Goal: Find contact information: Find contact information

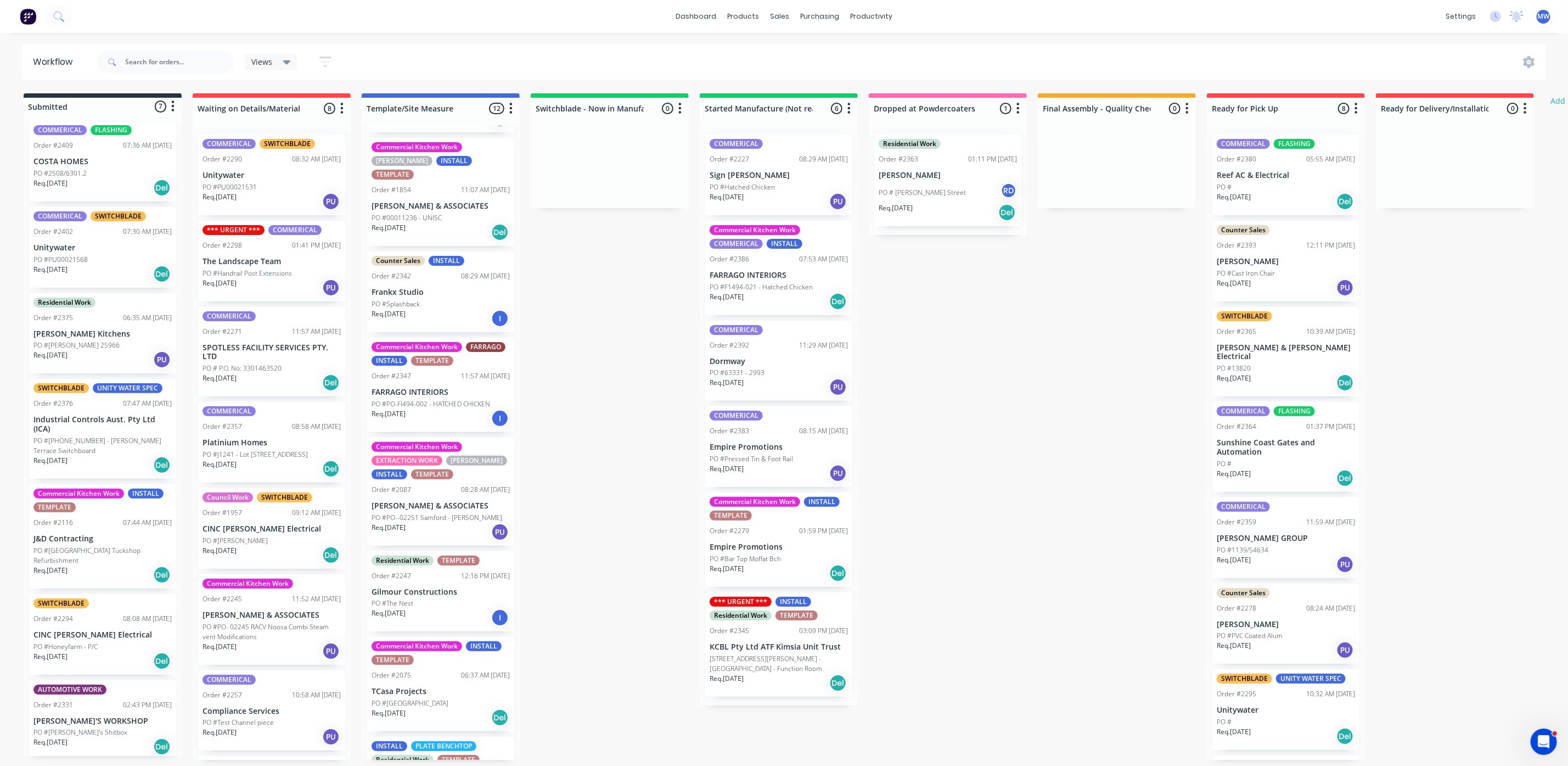
scroll to position [412, 0]
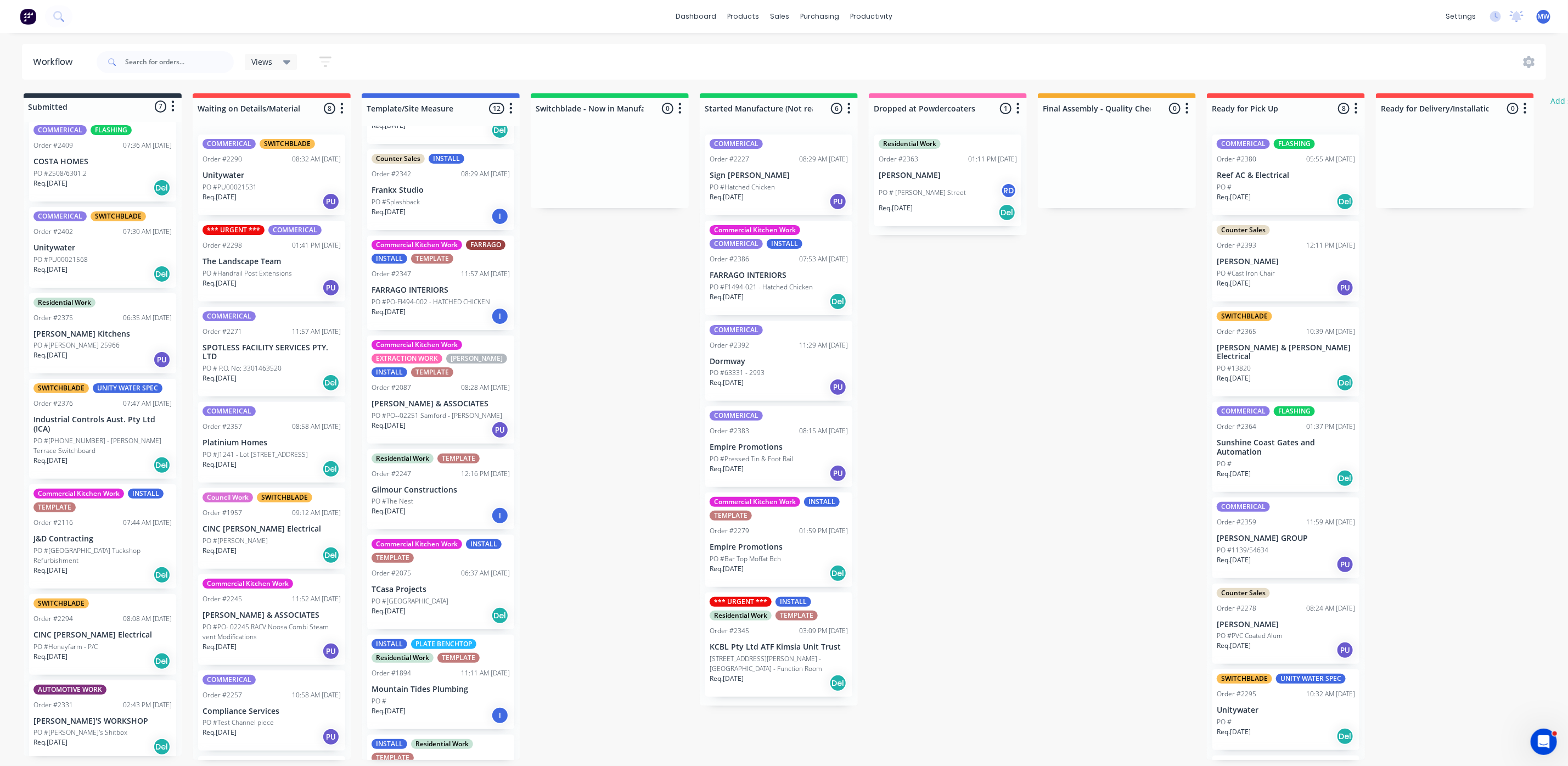
click at [415, 606] on div "Req. 22/07/25 Del" at bounding box center [441, 615] width 138 height 18
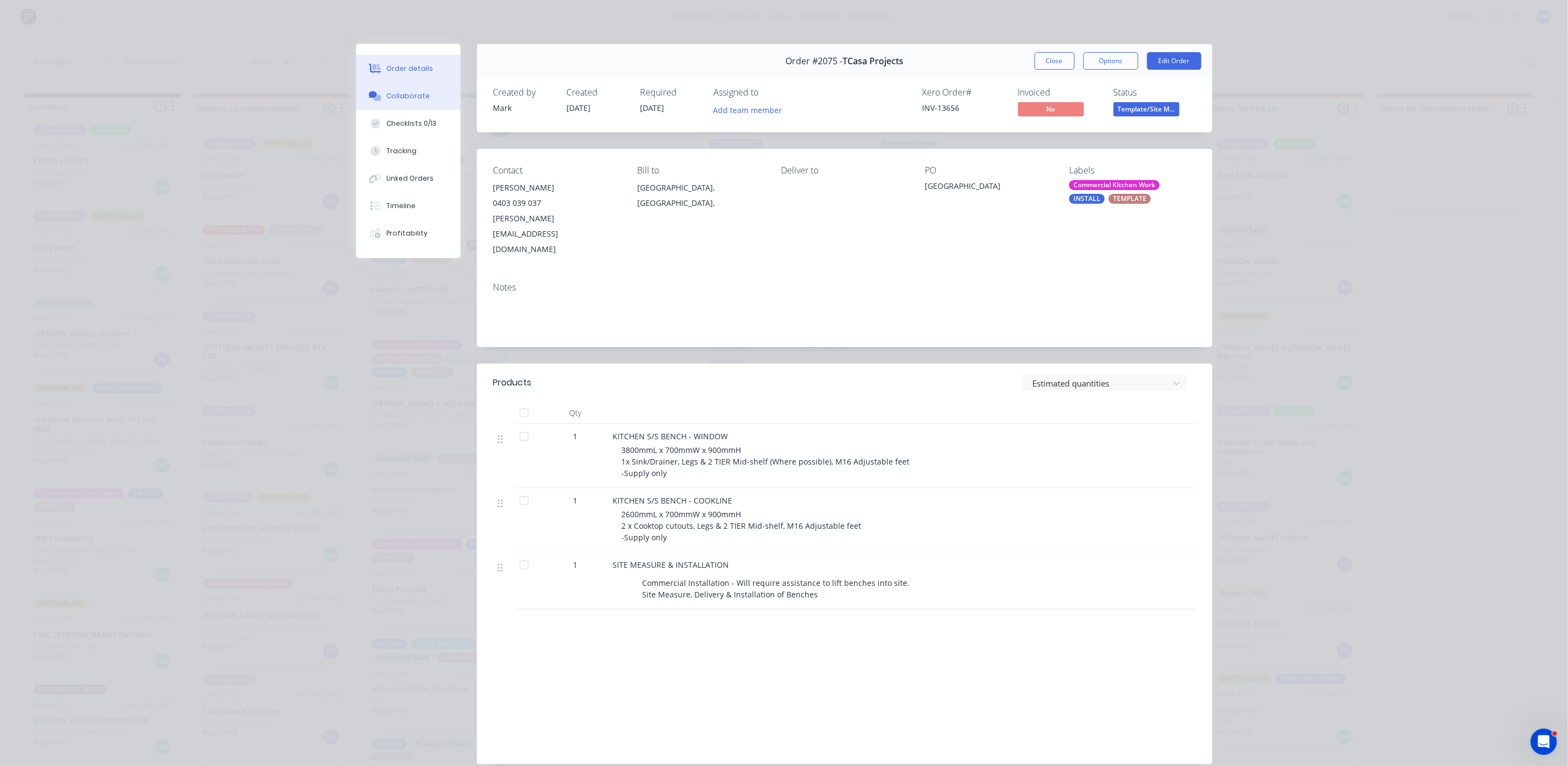
click at [401, 99] on div "Collaborate" at bounding box center [408, 96] width 44 height 10
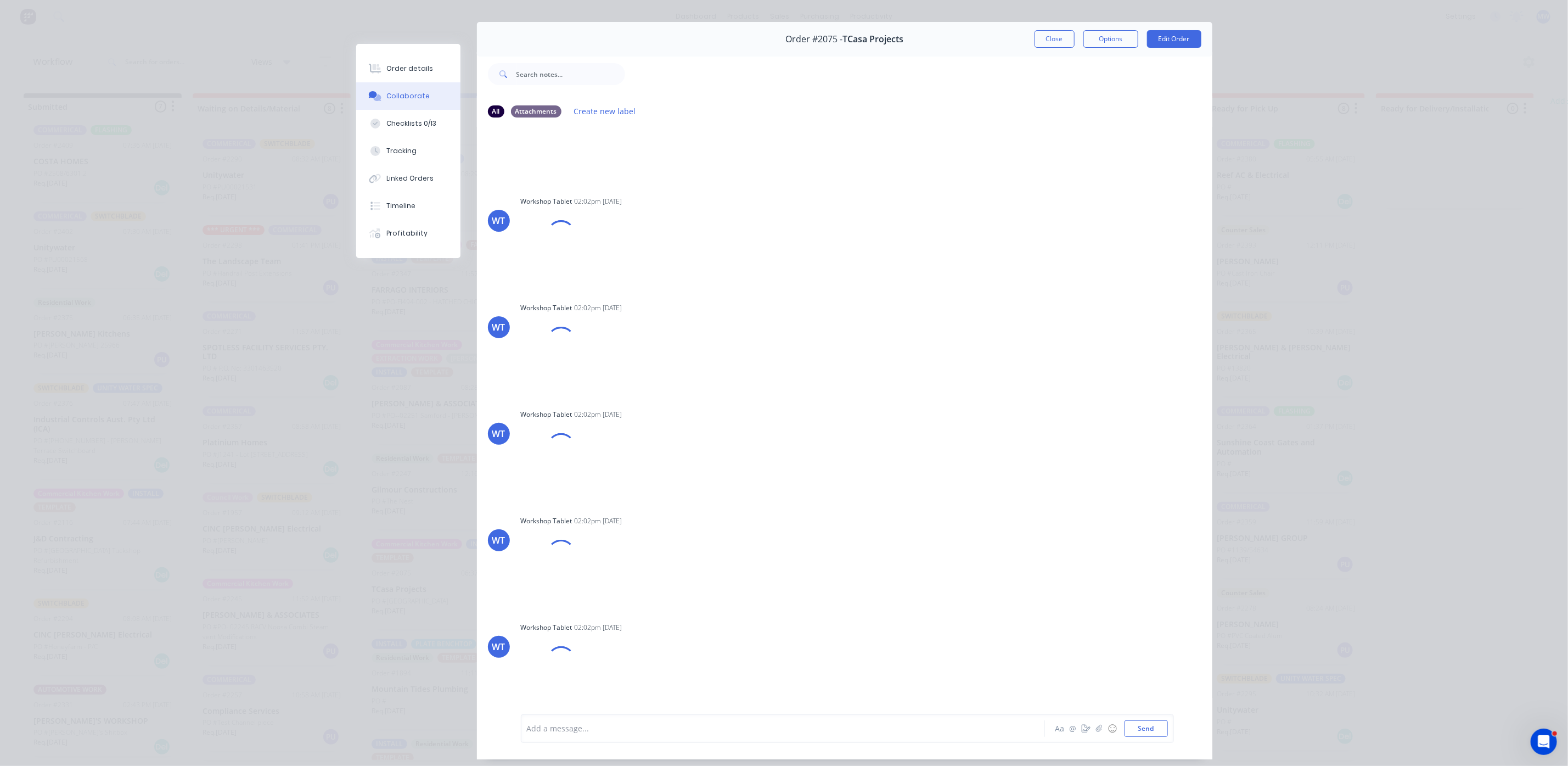
scroll to position [0, 0]
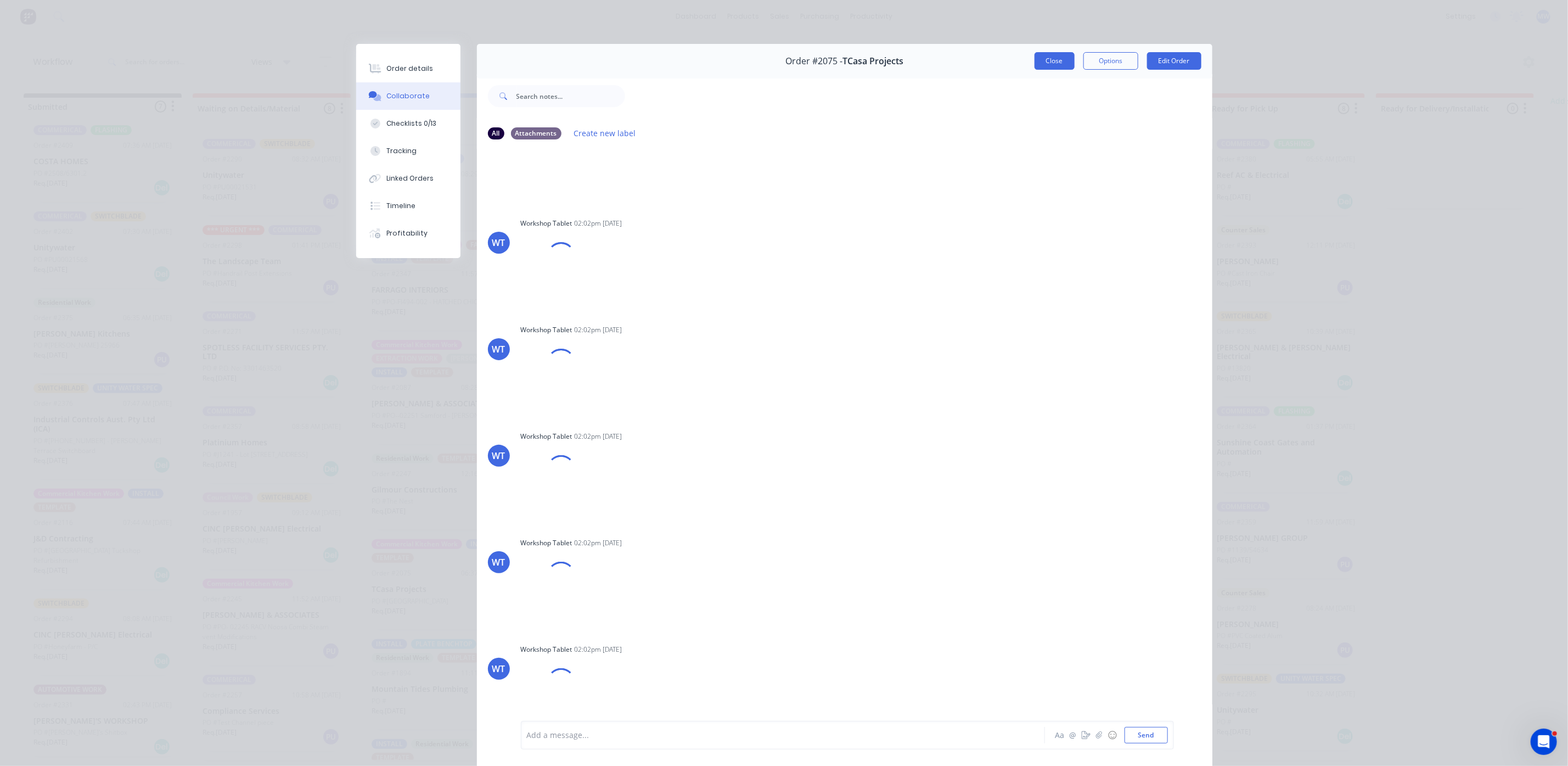
click at [1049, 66] on button "Close" at bounding box center [1054, 61] width 40 height 18
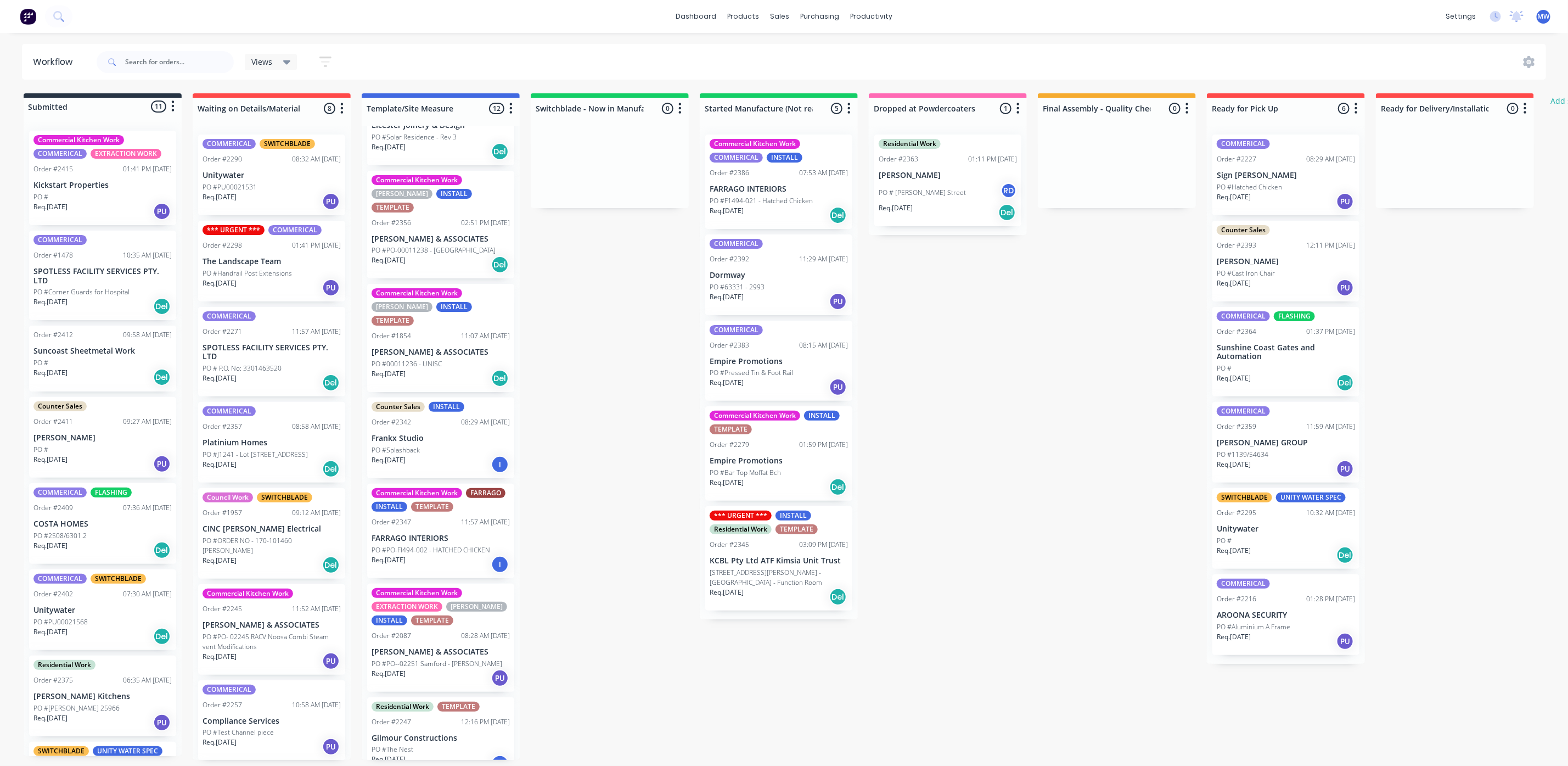
scroll to position [164, 0]
click at [428, 533] on p "FARRAGO INTERIORS" at bounding box center [441, 537] width 138 height 9
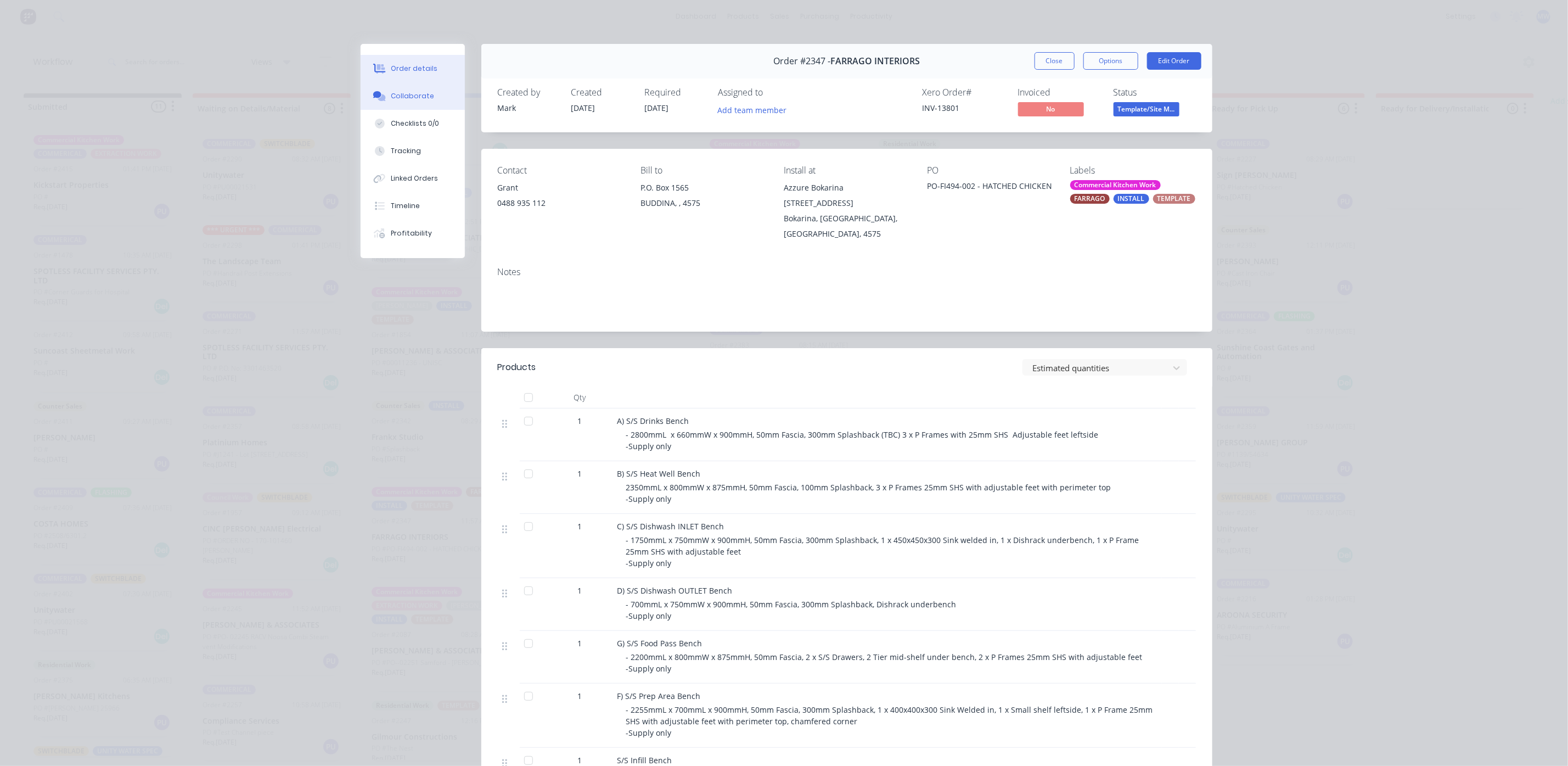
click at [422, 98] on div "Collaborate" at bounding box center [412, 96] width 44 height 10
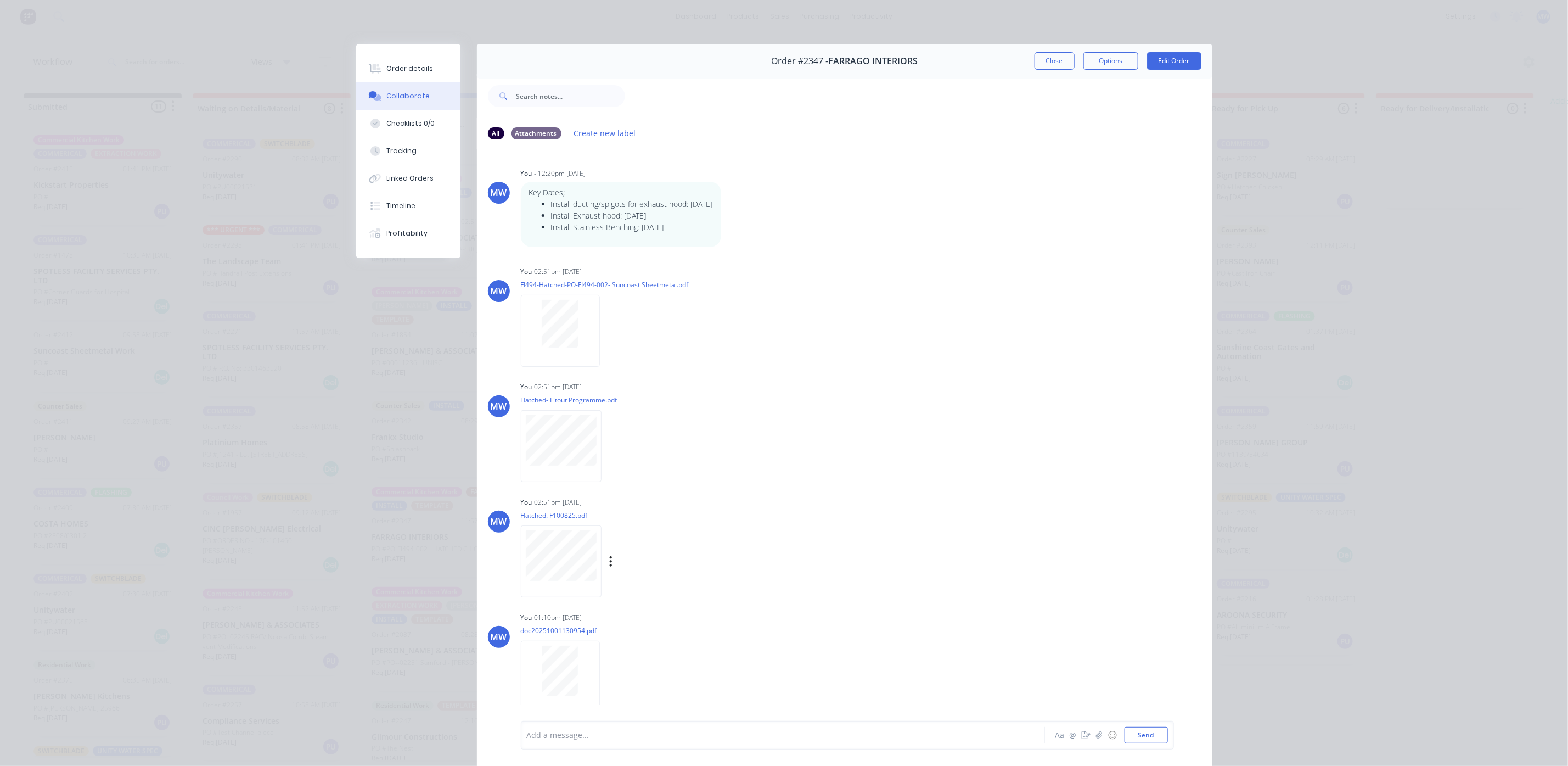
scroll to position [0, 0]
click at [1039, 60] on button "Close" at bounding box center [1054, 61] width 40 height 18
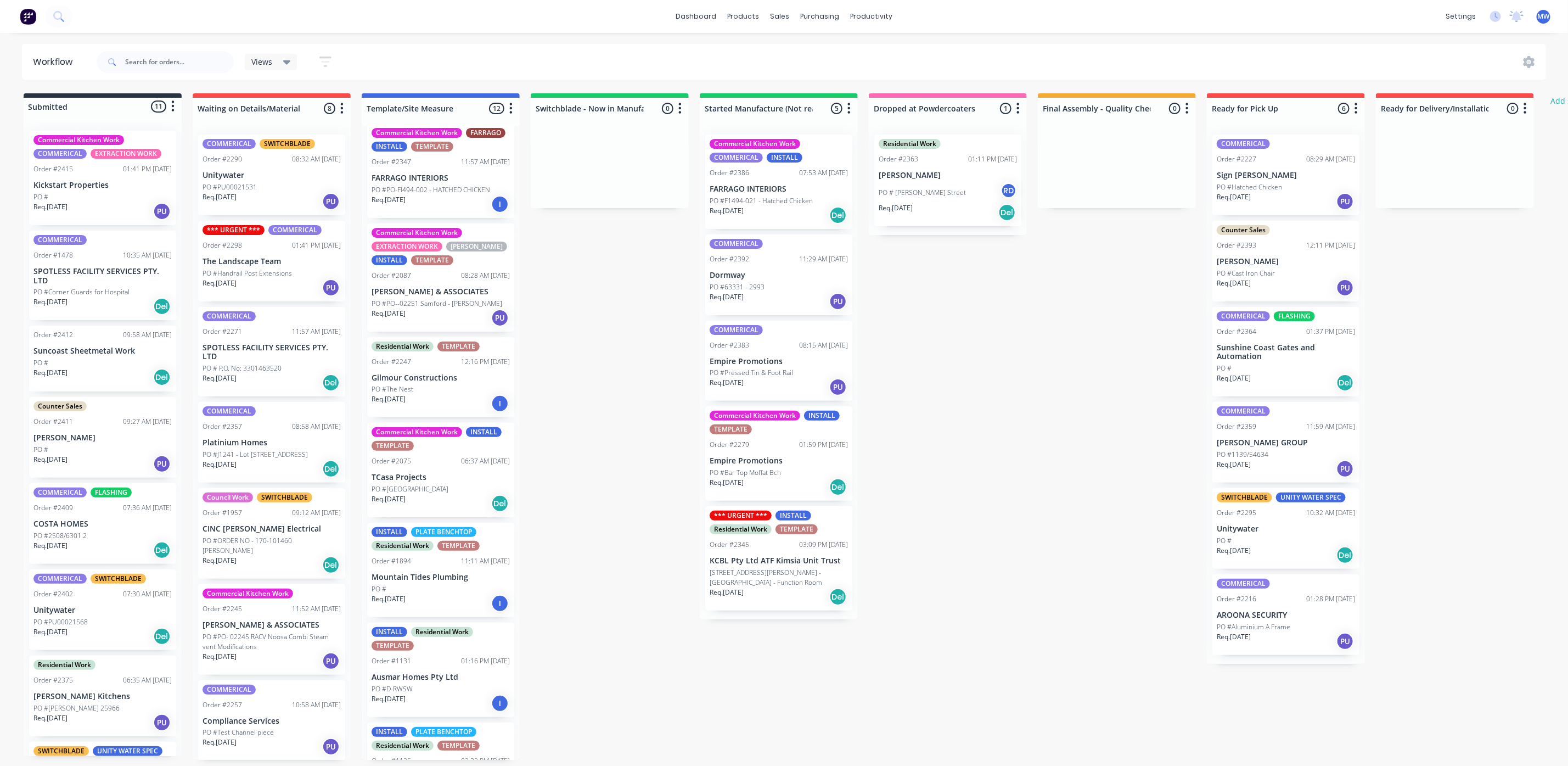
scroll to position [549, 0]
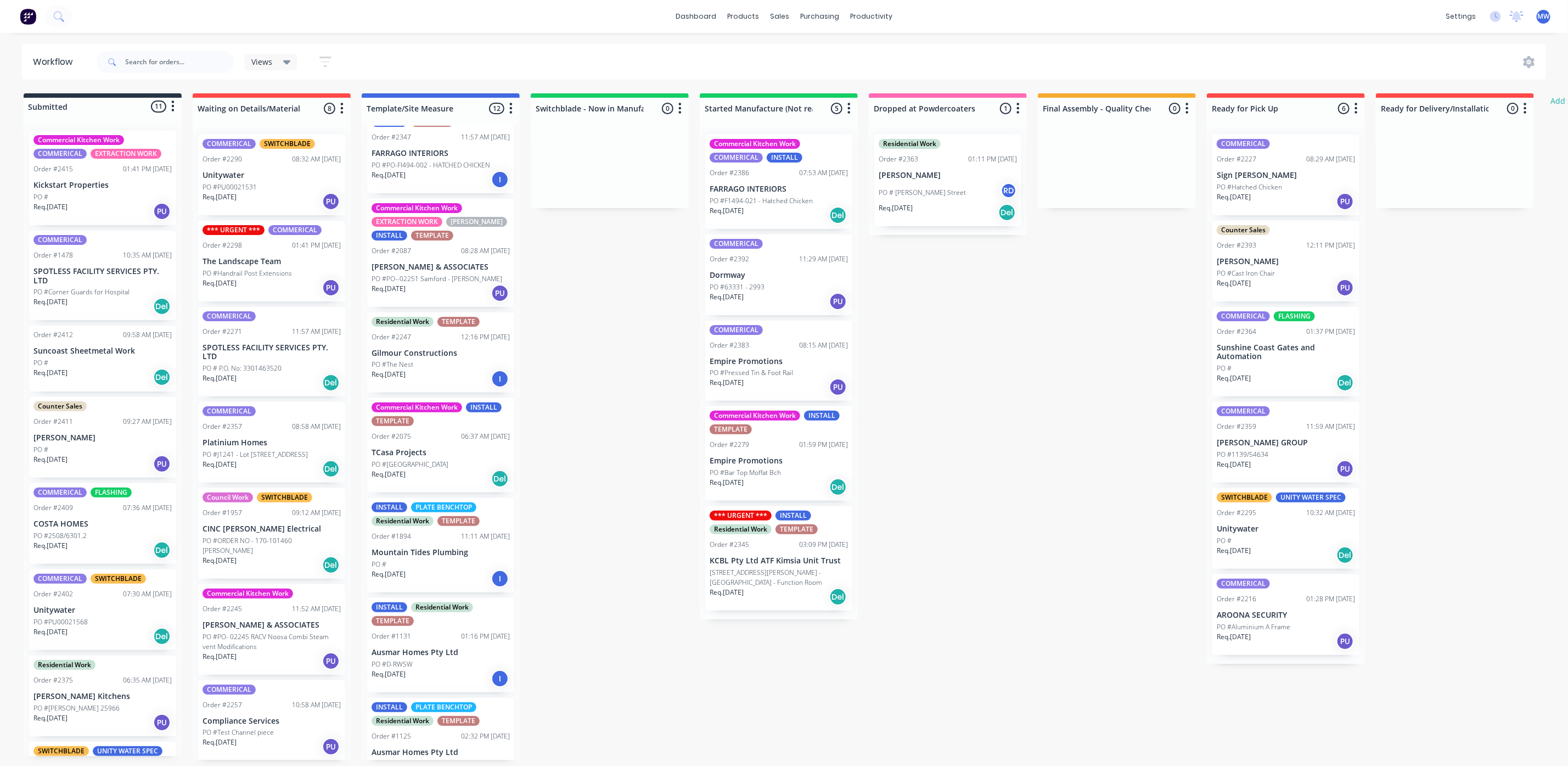
click at [427, 460] on p "PO #Rainforrest Lodge" at bounding box center [410, 465] width 77 height 10
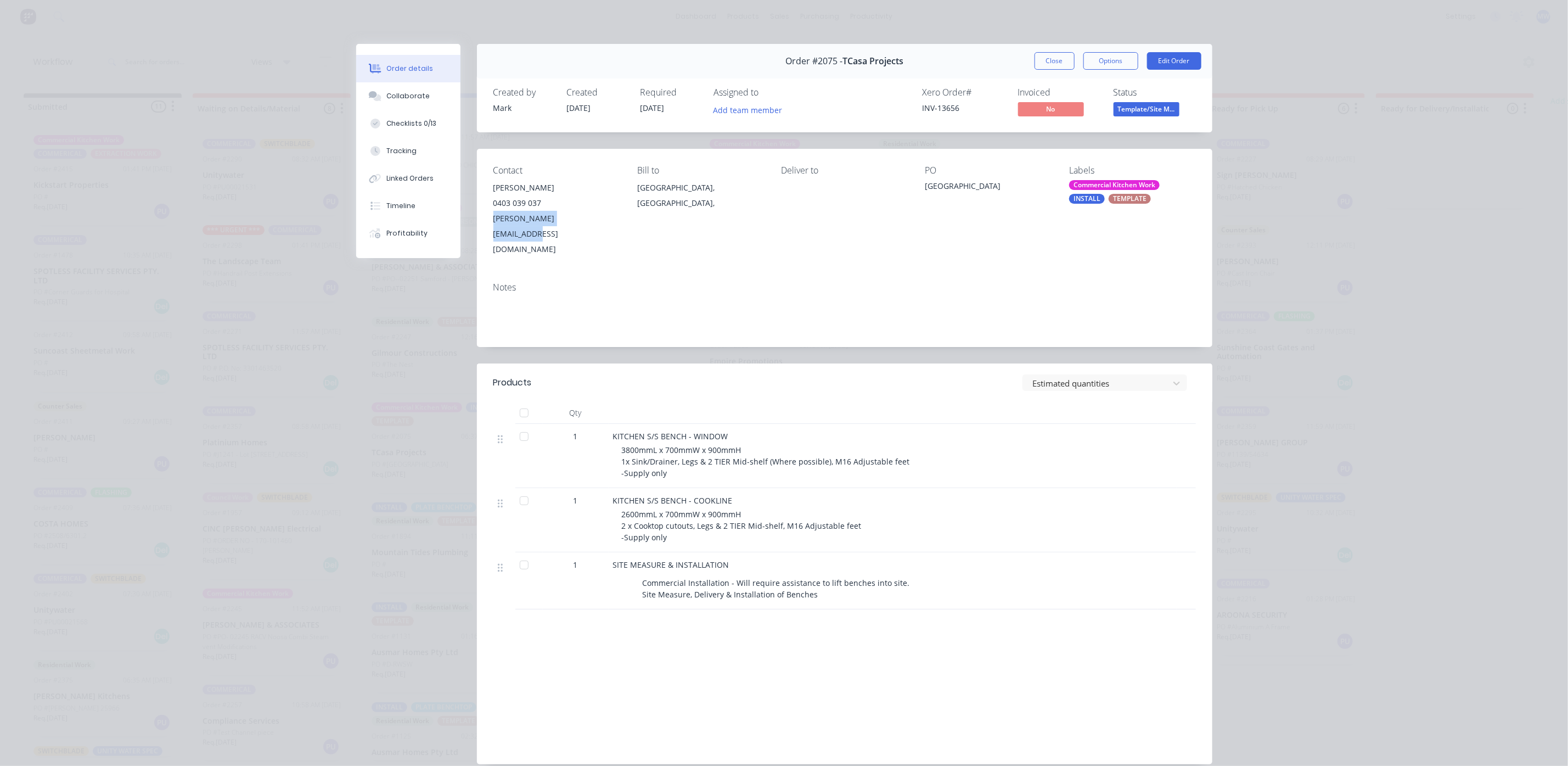
drag, startPoint x: 485, startPoint y: 220, endPoint x: 585, endPoint y: 224, distance: 100.1
click at [585, 224] on div "Contact Tom Robilliard 0403 039 037 tom@tcasaprojects.com.au Bill to Queensland…" at bounding box center [844, 211] width 736 height 125
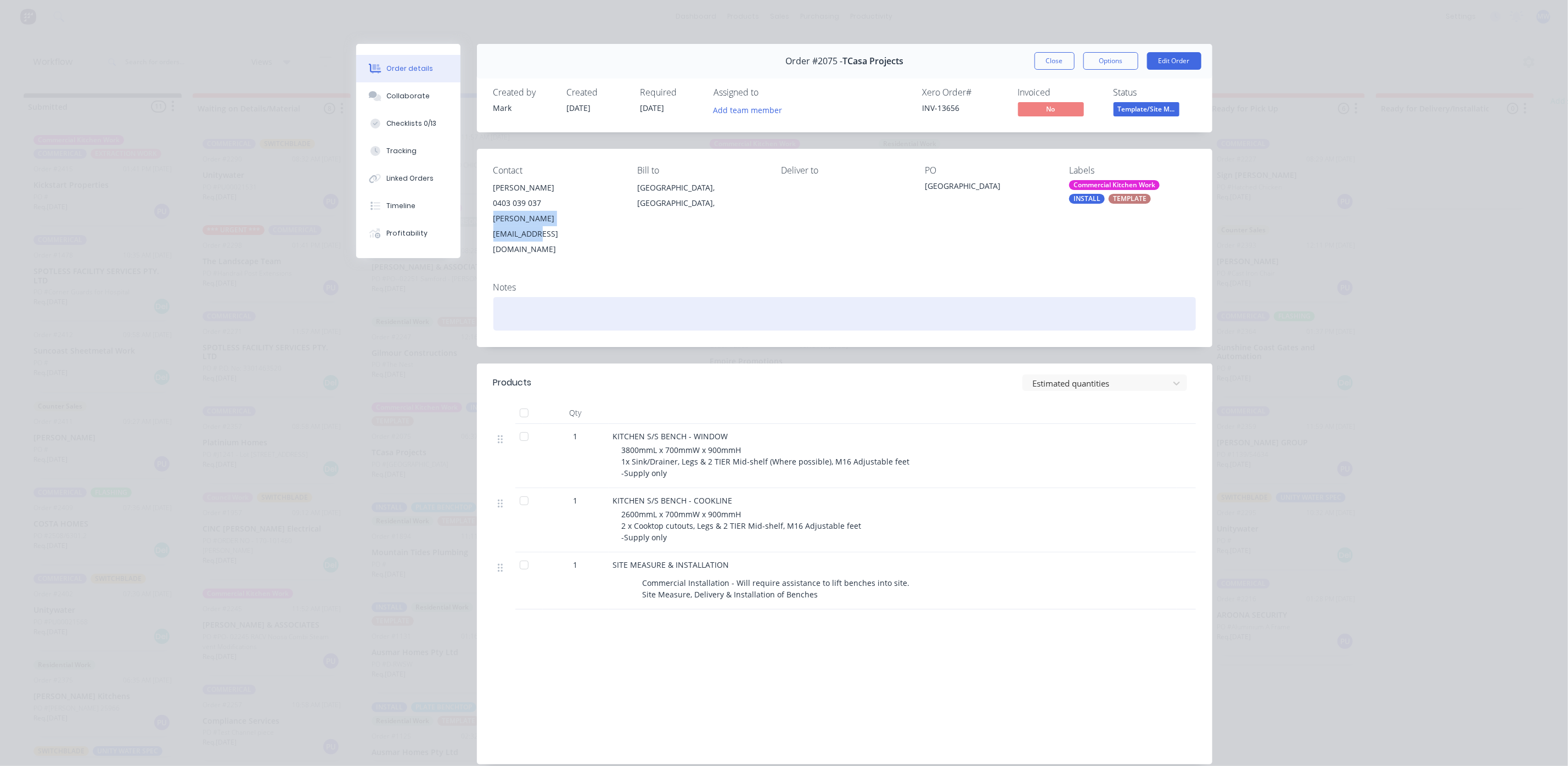
copy div "tom@tcasaprojects.com.au"
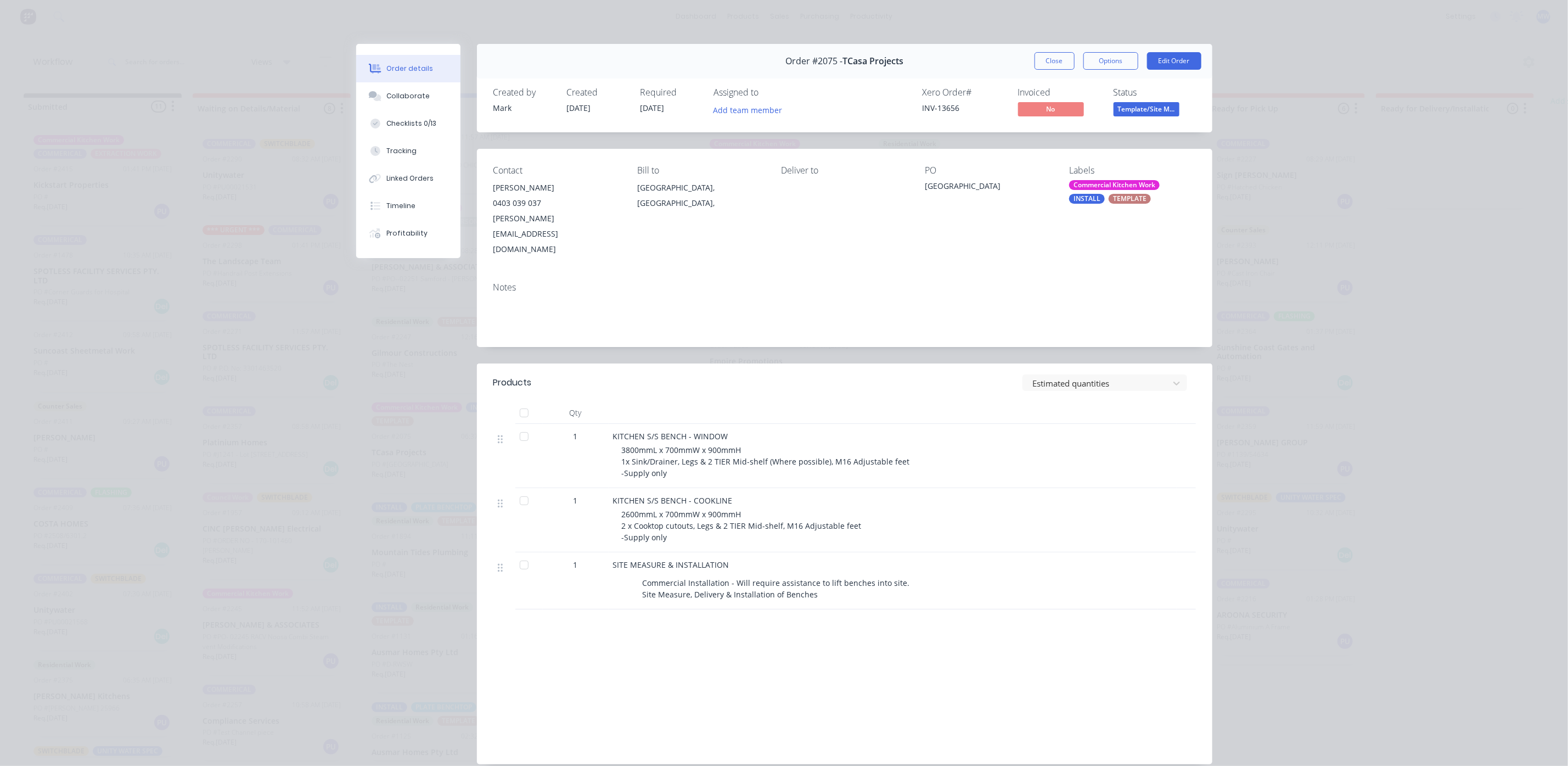
click at [477, 304] on div "Notes" at bounding box center [844, 310] width 736 height 74
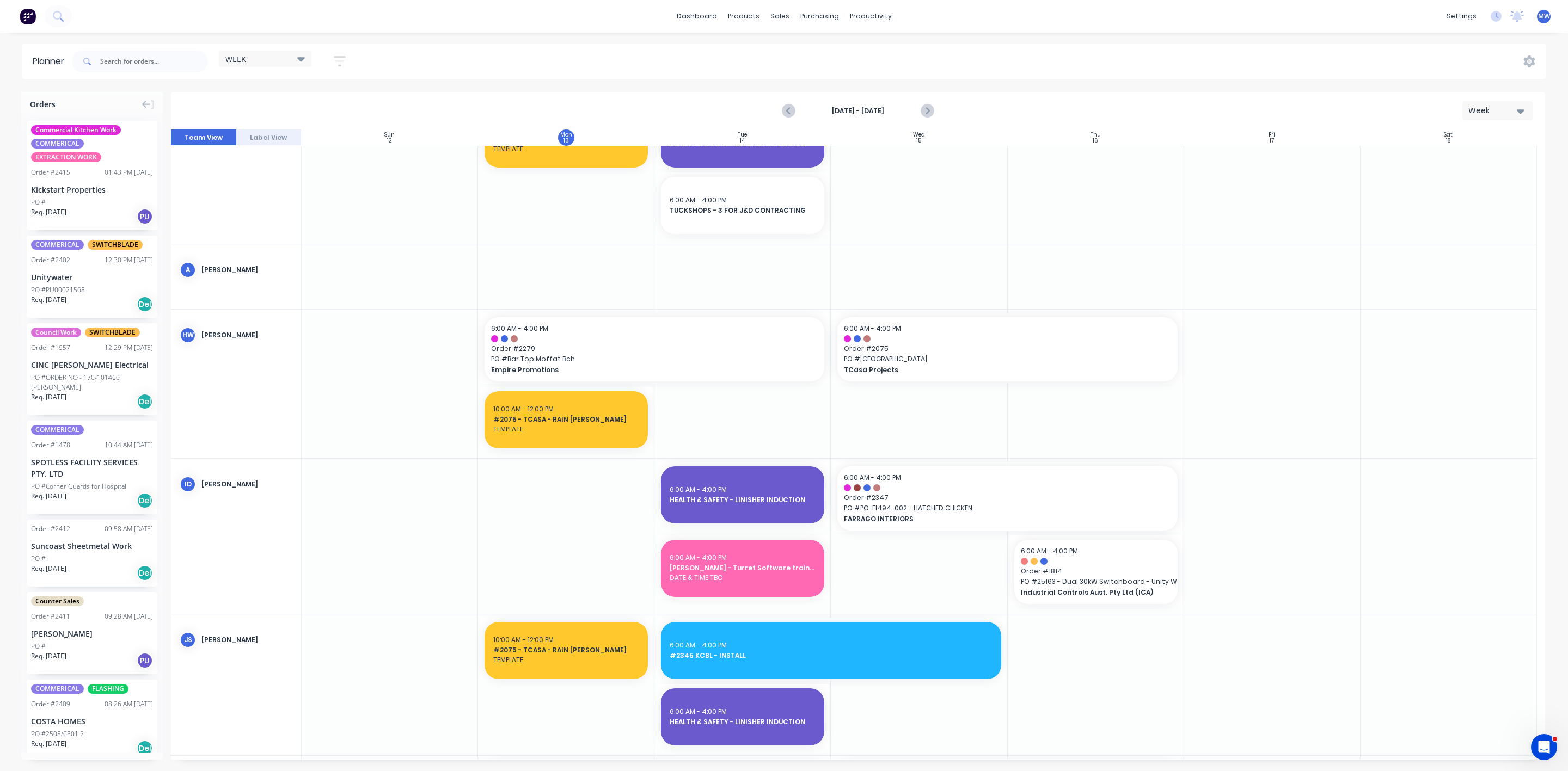
scroll to position [82, 0]
